Goal: Information Seeking & Learning: Learn about a topic

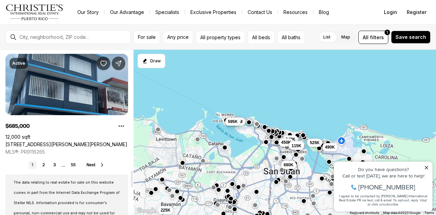
scroll to position [1216, 0]
click at [41, 168] on link "2" at bounding box center [44, 165] width 8 height 8
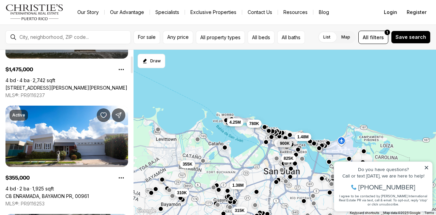
scroll to position [81, 0]
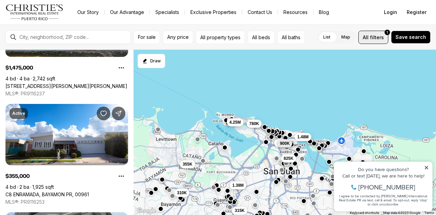
click at [375, 36] on span "filters" at bounding box center [377, 37] width 14 height 7
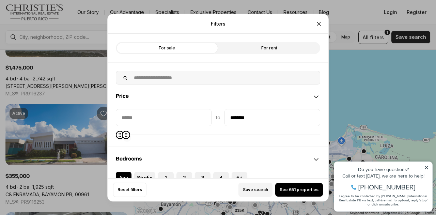
type input "********"
click at [123, 137] on icon "Maximum" at bounding box center [124, 135] width 2 height 4
click at [306, 189] on span "See 172 properties" at bounding box center [299, 189] width 39 height 5
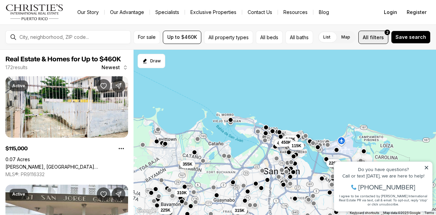
click at [369, 37] on span "All" at bounding box center [366, 37] width 6 height 7
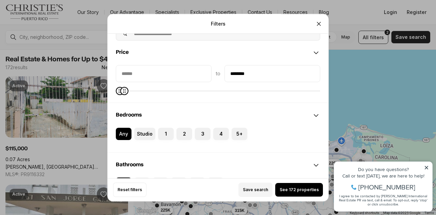
scroll to position [44, 0]
click at [202, 133] on label "3" at bounding box center [203, 134] width 16 height 12
click at [202, 133] on button "3" at bounding box center [198, 131] width 7 height 7
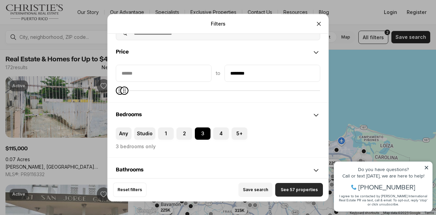
click at [301, 190] on span "See 57 properties" at bounding box center [299, 189] width 37 height 5
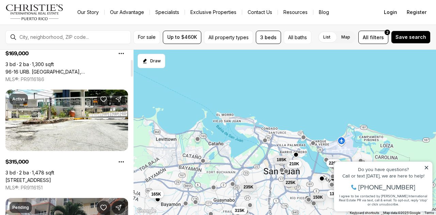
scroll to position [96, 0]
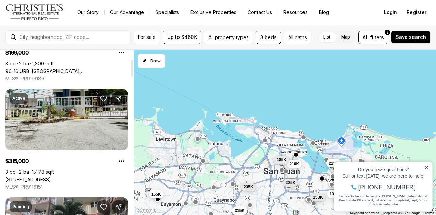
click at [51, 177] on link "8 833 RD #7G, GUAYNABO PR, 00969" at bounding box center [28, 180] width 46 height 6
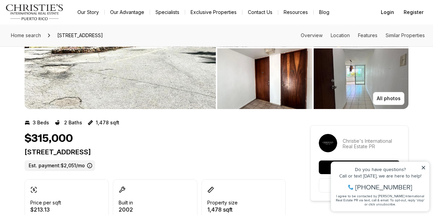
scroll to position [10, 0]
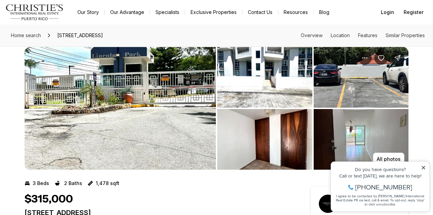
click at [379, 158] on div "Property added to favorites View 3 saved properties Property added to favorites…" at bounding box center [380, 183] width 106 height 63
click at [389, 157] on div "Property added to favorites View 3 saved properties Property added to favorites…" at bounding box center [380, 183] width 106 height 63
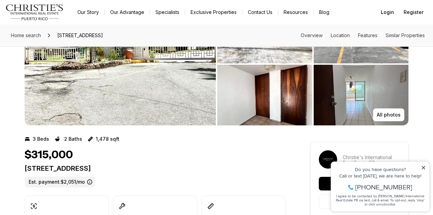
scroll to position [0, 0]
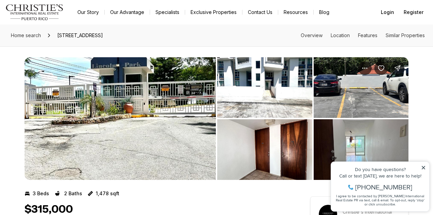
click at [344, 132] on img "View image gallery" at bounding box center [361, 149] width 95 height 61
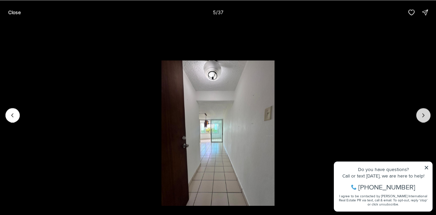
click at [419, 114] on button "Next slide" at bounding box center [424, 115] width 14 height 14
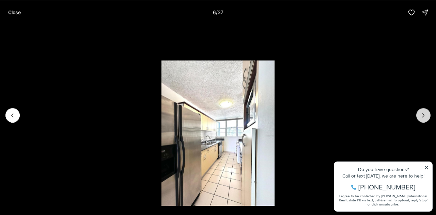
click at [419, 114] on button "Next slide" at bounding box center [424, 115] width 14 height 14
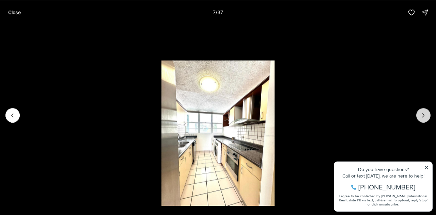
click at [419, 114] on button "Next slide" at bounding box center [424, 115] width 14 height 14
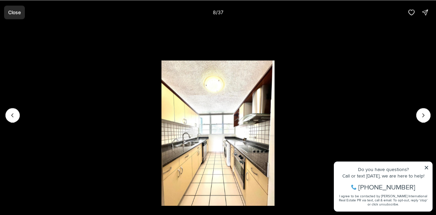
click at [10, 13] on p "Close" at bounding box center [14, 12] width 13 height 5
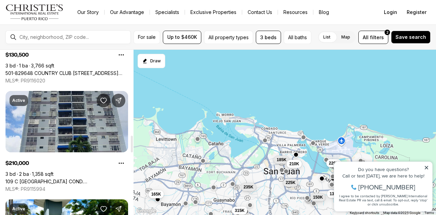
scroll to position [853, 0]
click at [369, 34] on span "All" at bounding box center [366, 37] width 6 height 7
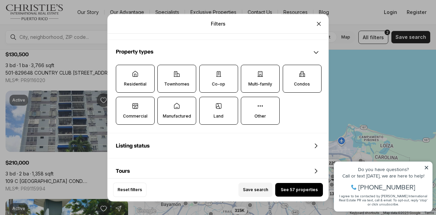
scroll to position [200, 0]
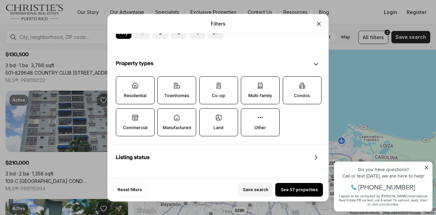
click at [141, 92] on label "Residential" at bounding box center [135, 90] width 39 height 28
click at [123, 84] on button "Residential" at bounding box center [119, 80] width 7 height 7
click at [185, 93] on p "Townhomes" at bounding box center [176, 95] width 25 height 5
click at [165, 84] on button "Townhomes" at bounding box center [161, 80] width 7 height 7
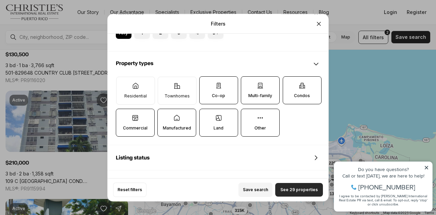
click at [296, 190] on span "See 29 properties" at bounding box center [300, 189] width 38 height 5
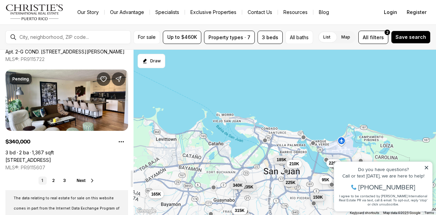
scroll to position [1204, 0]
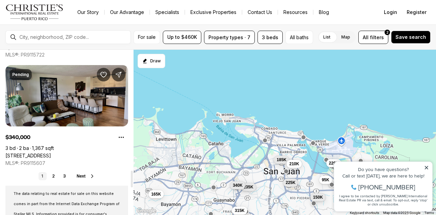
click at [51, 153] on link "[STREET_ADDRESS]" at bounding box center [28, 156] width 46 height 6
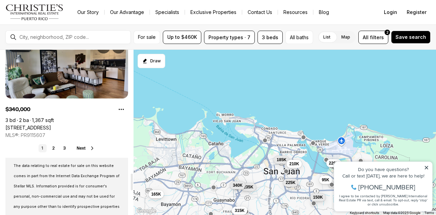
scroll to position [1233, 0]
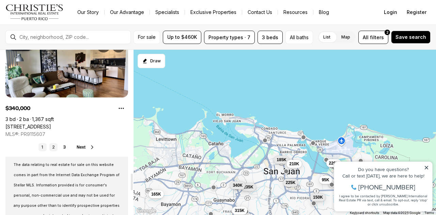
click at [54, 146] on link "2" at bounding box center [53, 147] width 8 height 8
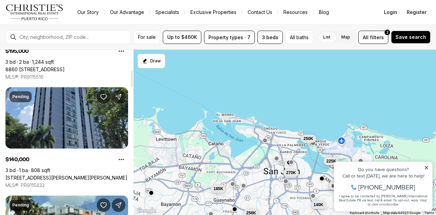
scroll to position [206, 0]
